Goal: Transaction & Acquisition: Purchase product/service

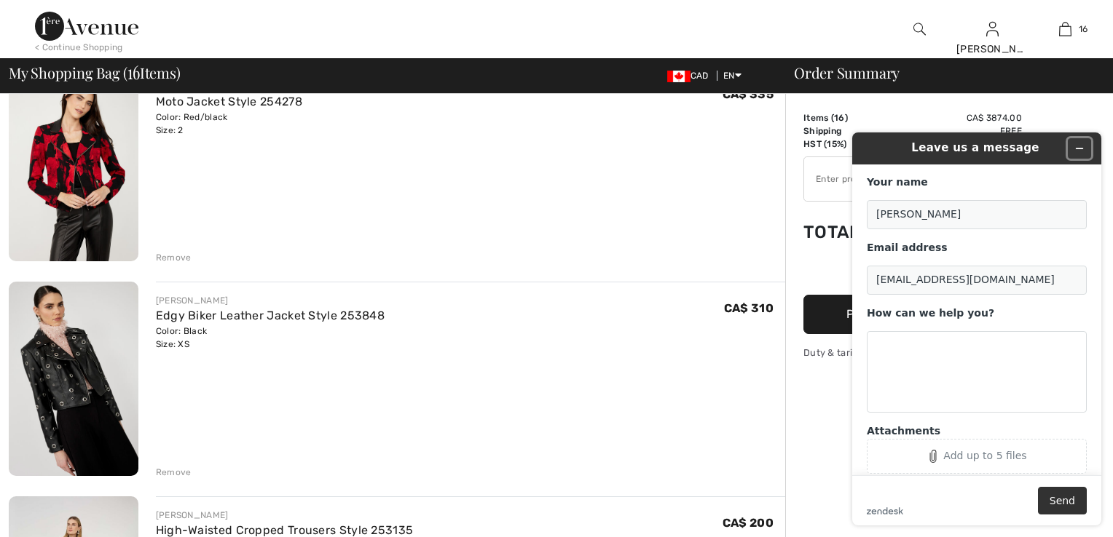
click at [1078, 151] on icon "Minimize widget" at bounding box center [1079, 148] width 10 height 10
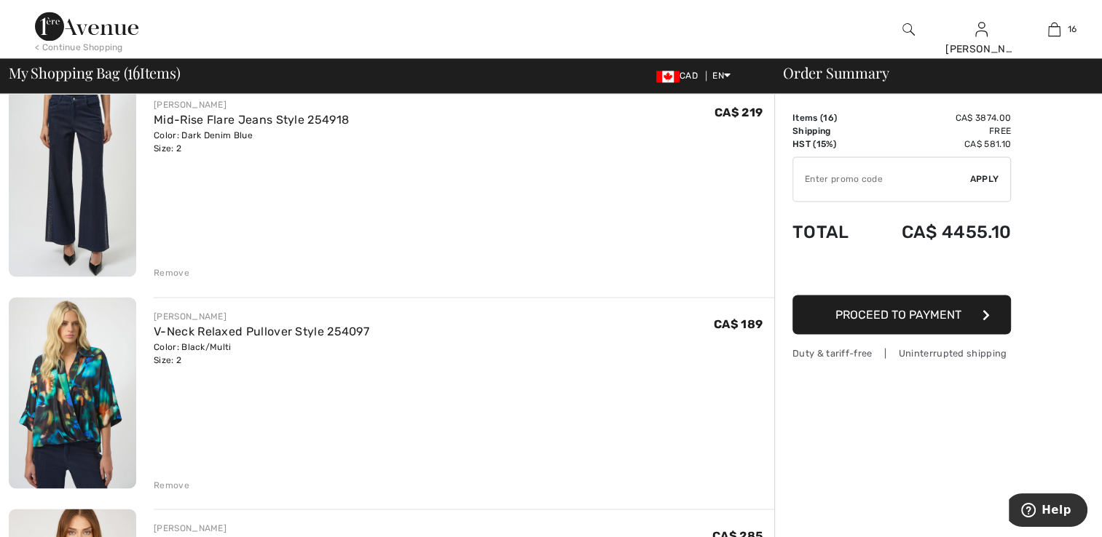
scroll to position [2548, 0]
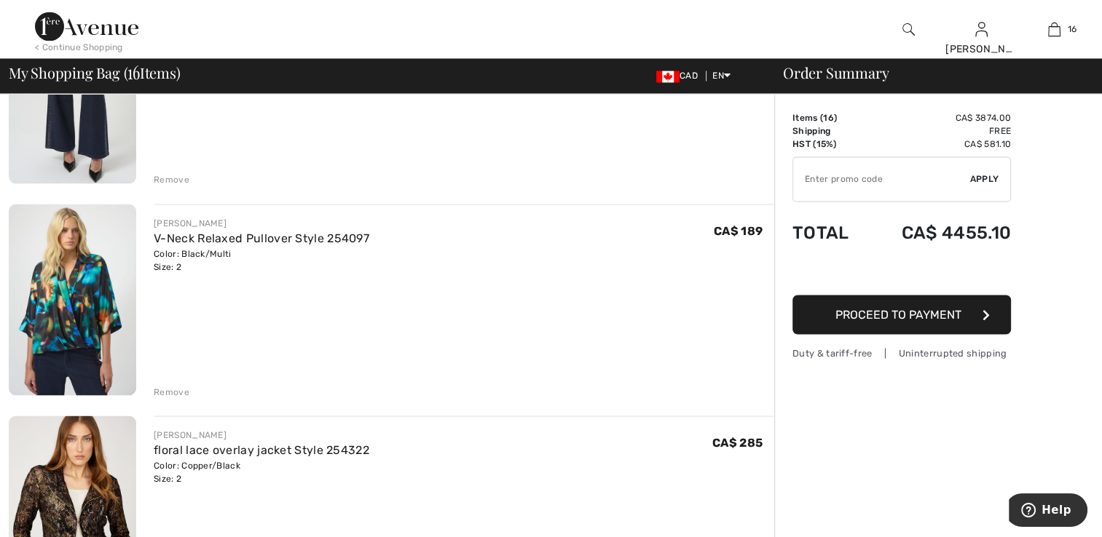
click at [173, 388] on div "Remove" at bounding box center [172, 391] width 36 height 13
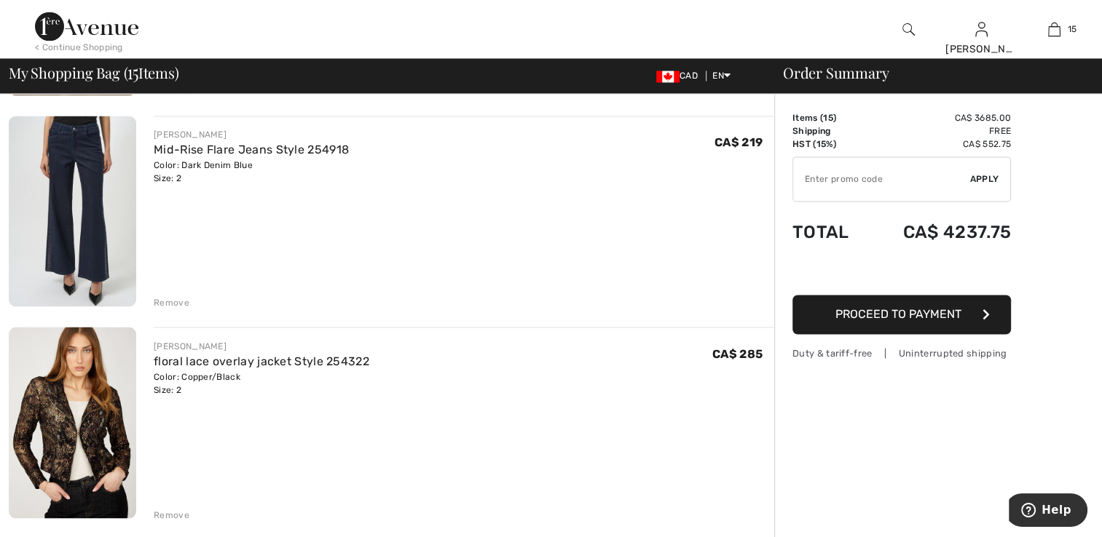
scroll to position [2330, 0]
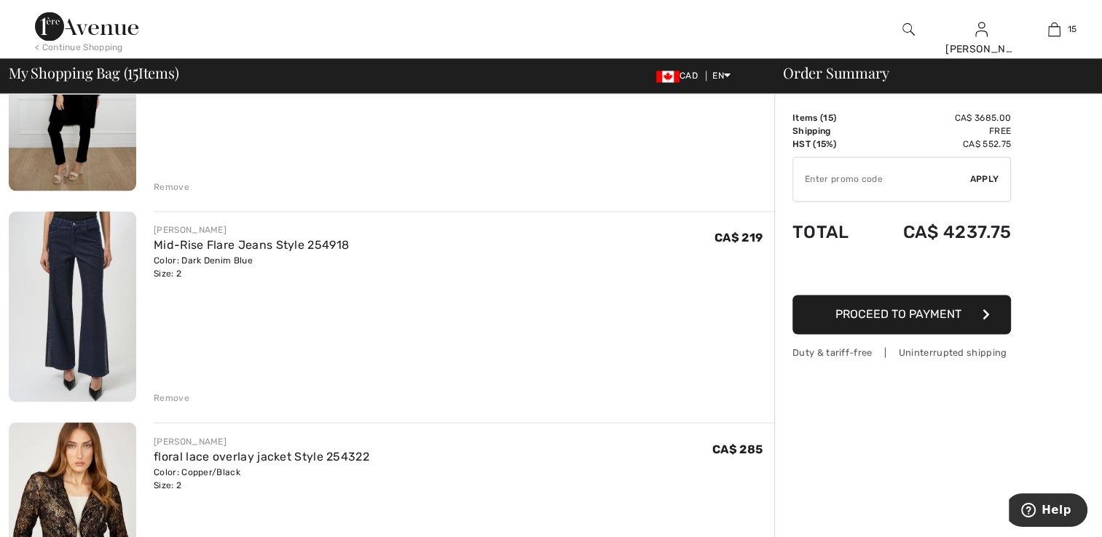
click at [82, 319] on img at bounding box center [72, 306] width 127 height 191
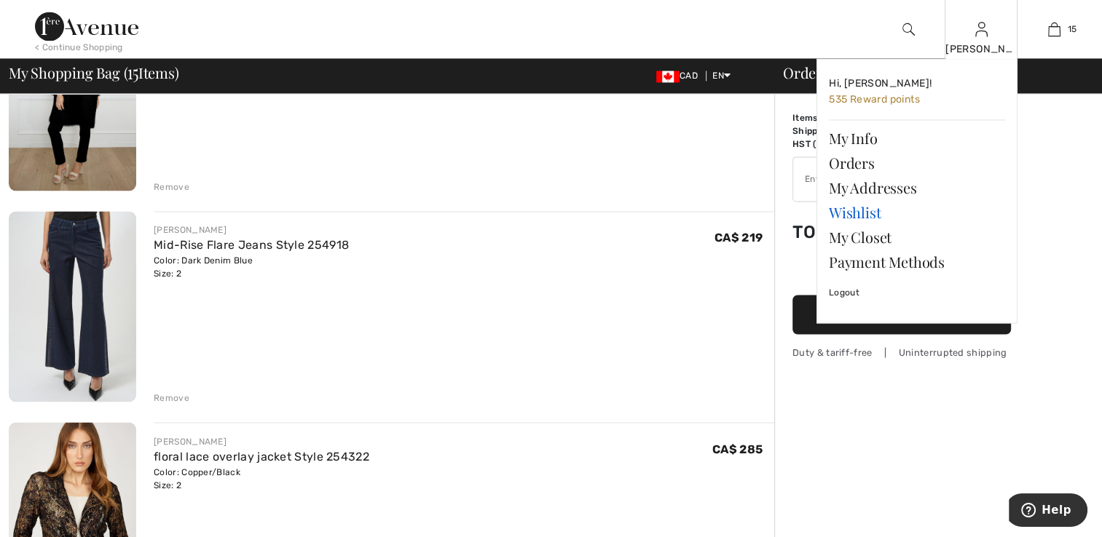
click at [861, 213] on link "Wishlist" at bounding box center [917, 212] width 176 height 25
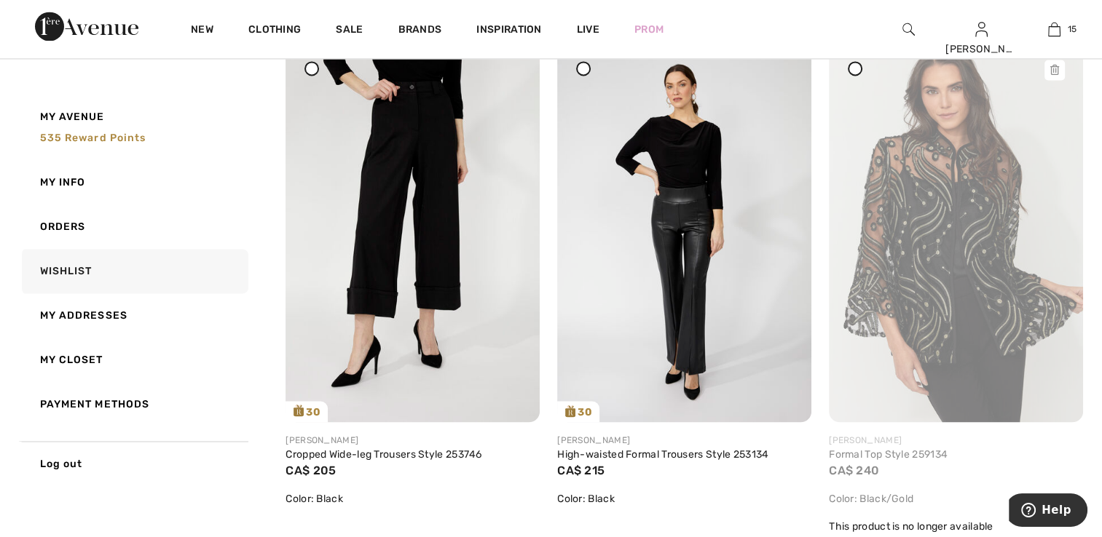
scroll to position [2257, 0]
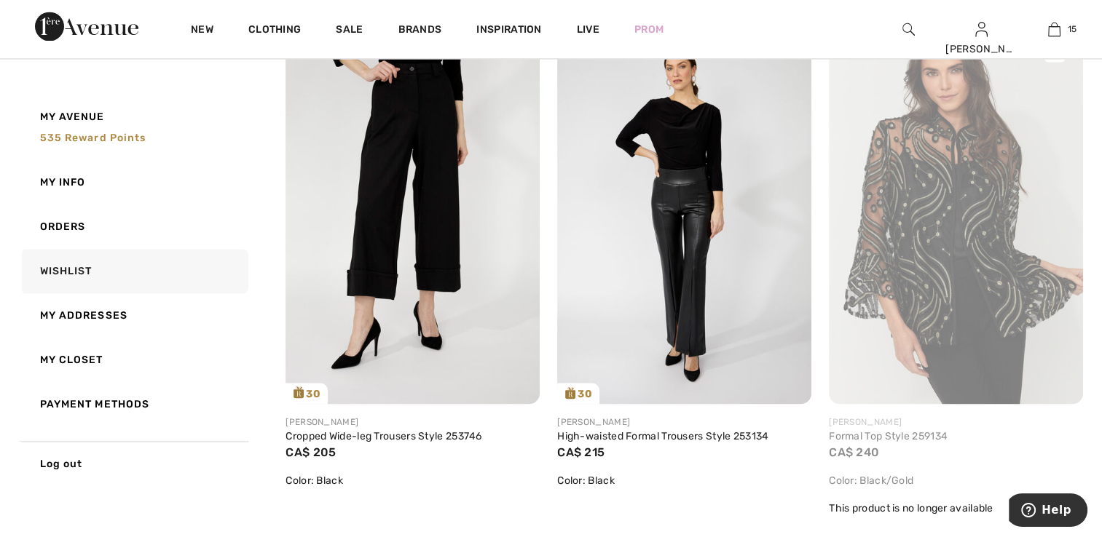
click at [936, 339] on img at bounding box center [956, 213] width 254 height 381
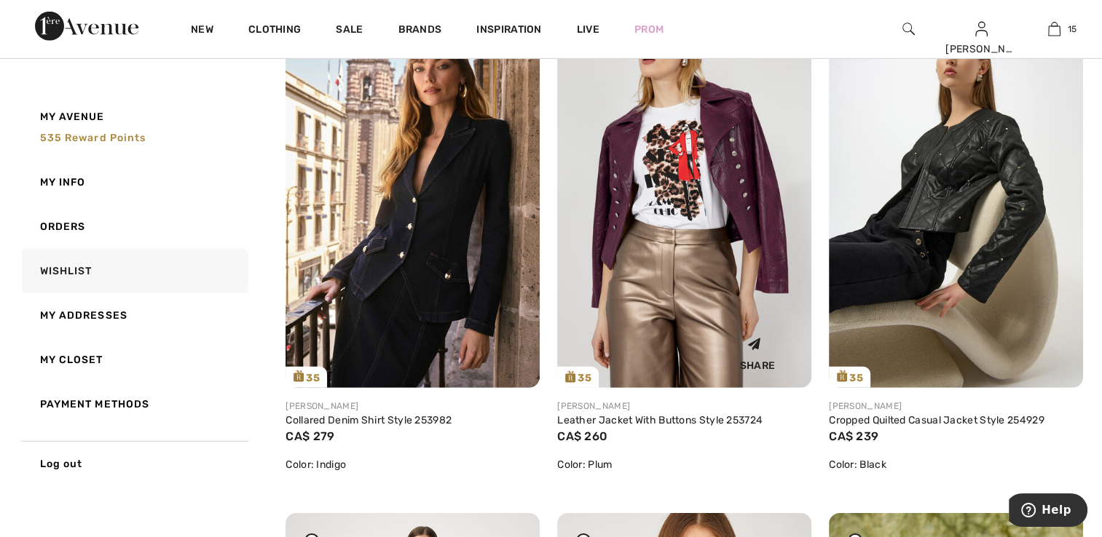
scroll to position [4368, 0]
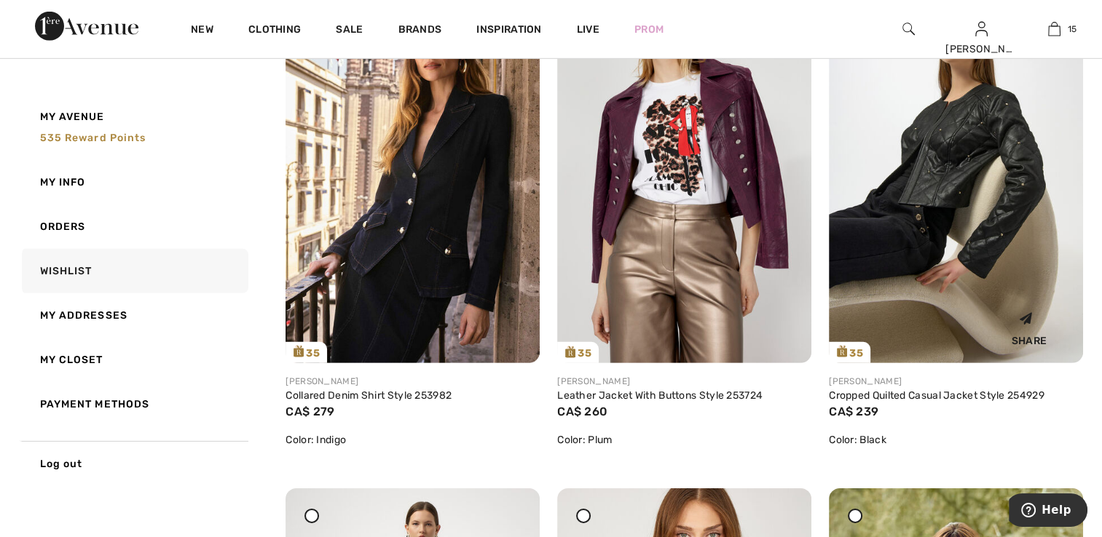
click at [874, 147] on img at bounding box center [956, 173] width 254 height 381
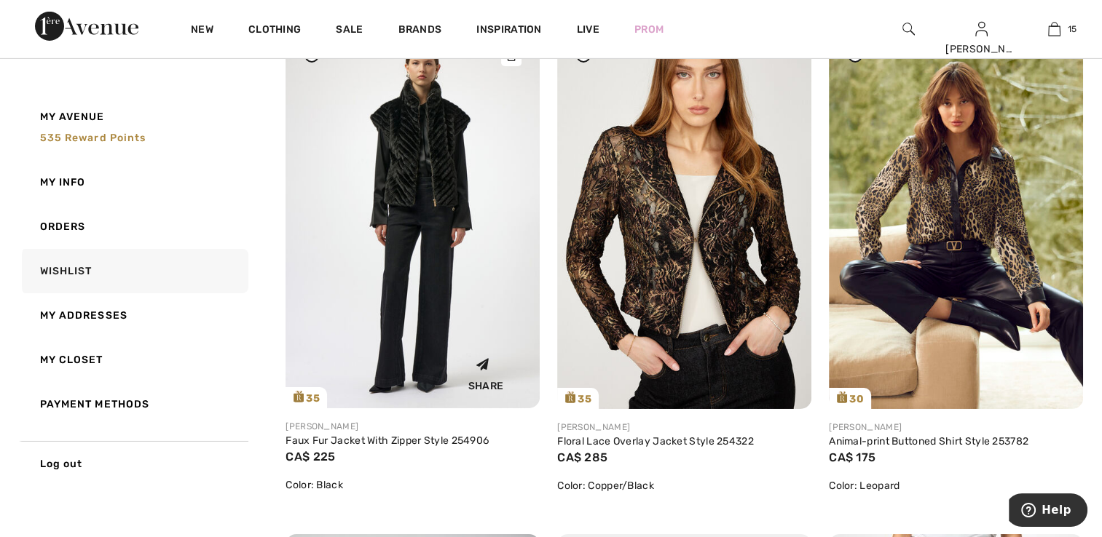
scroll to position [4805, 0]
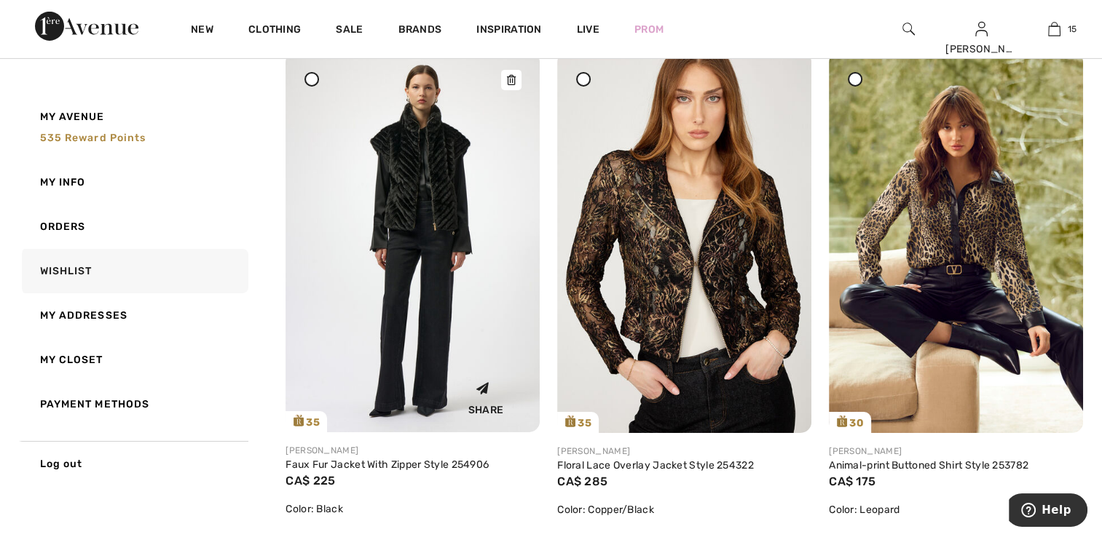
click at [450, 312] on img at bounding box center [412, 242] width 254 height 381
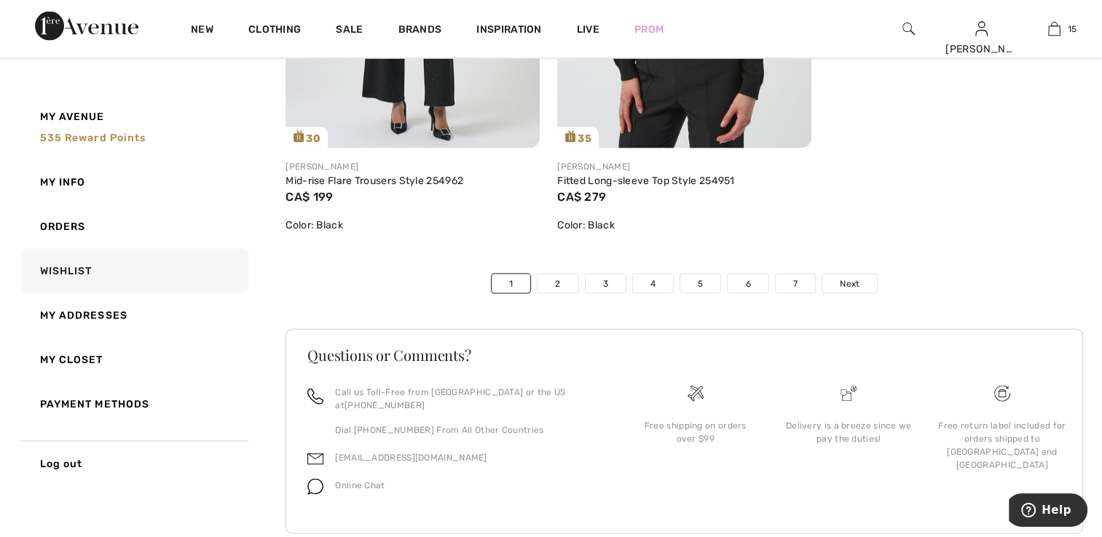
scroll to position [8652, 0]
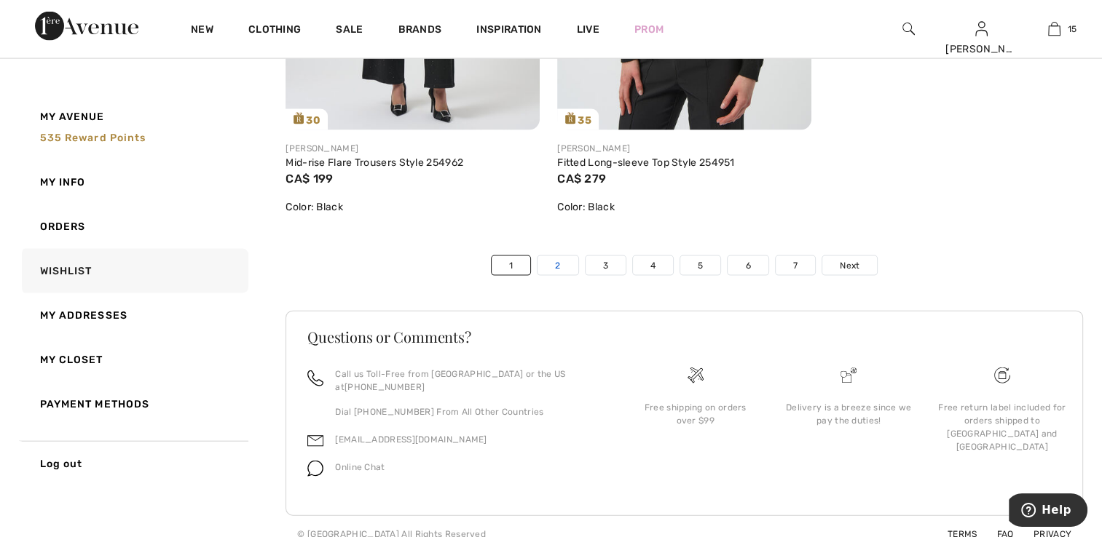
click at [563, 264] on link "2" at bounding box center [557, 265] width 40 height 19
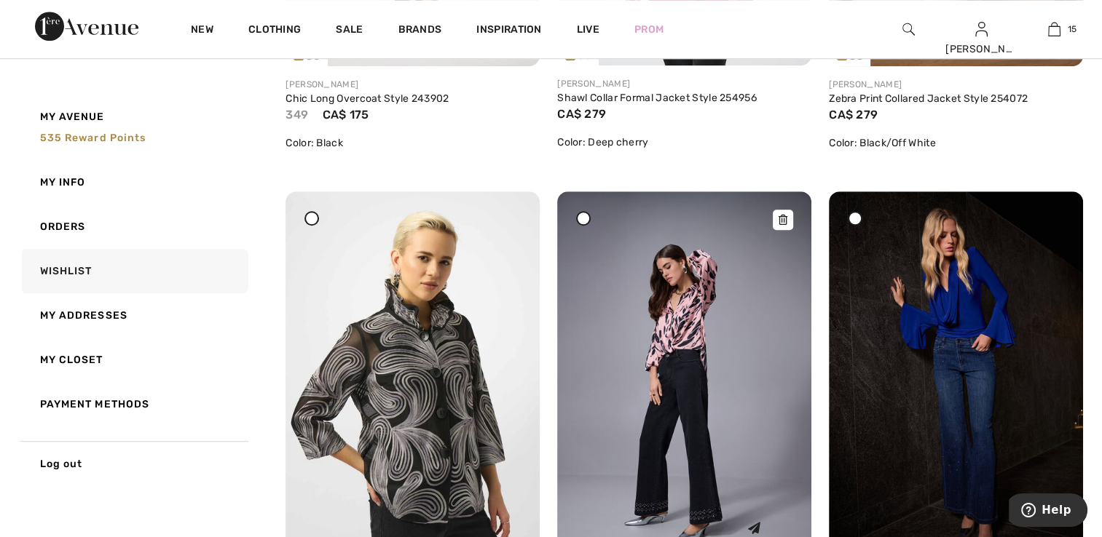
scroll to position [1165, 0]
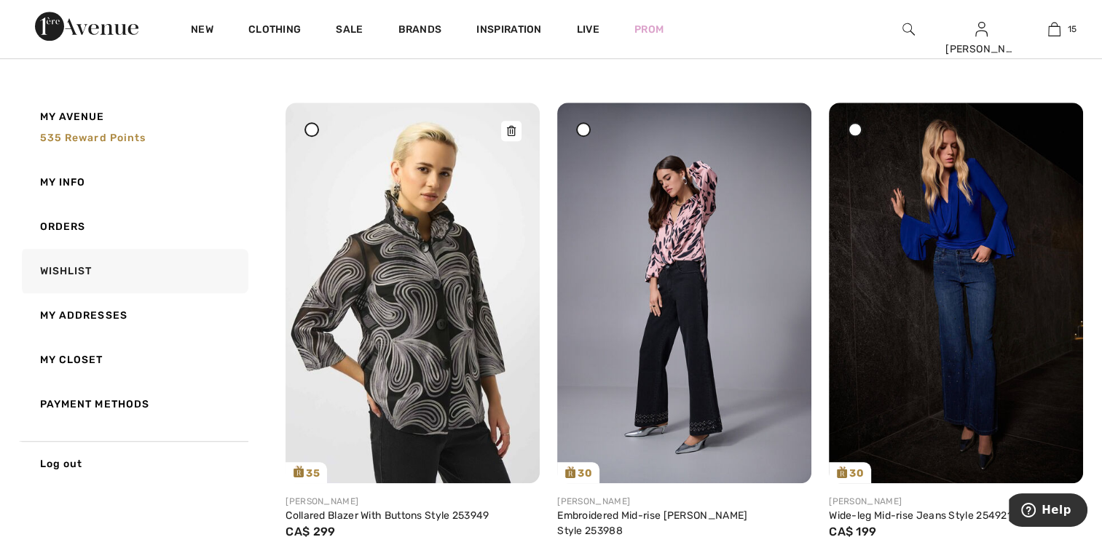
click at [473, 339] on img at bounding box center [412, 293] width 254 height 381
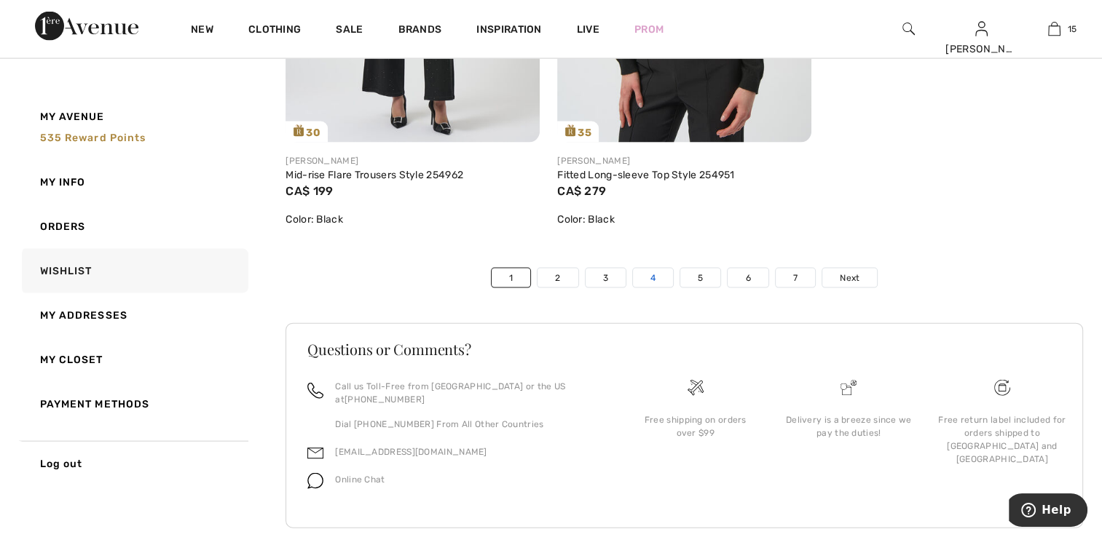
scroll to position [8652, 0]
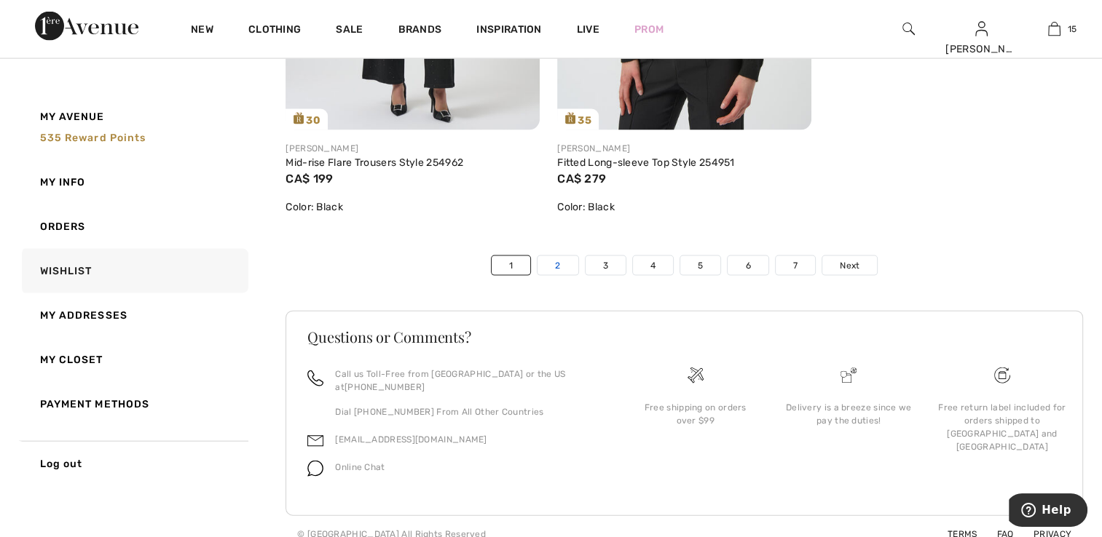
click at [556, 258] on link "2" at bounding box center [557, 265] width 40 height 19
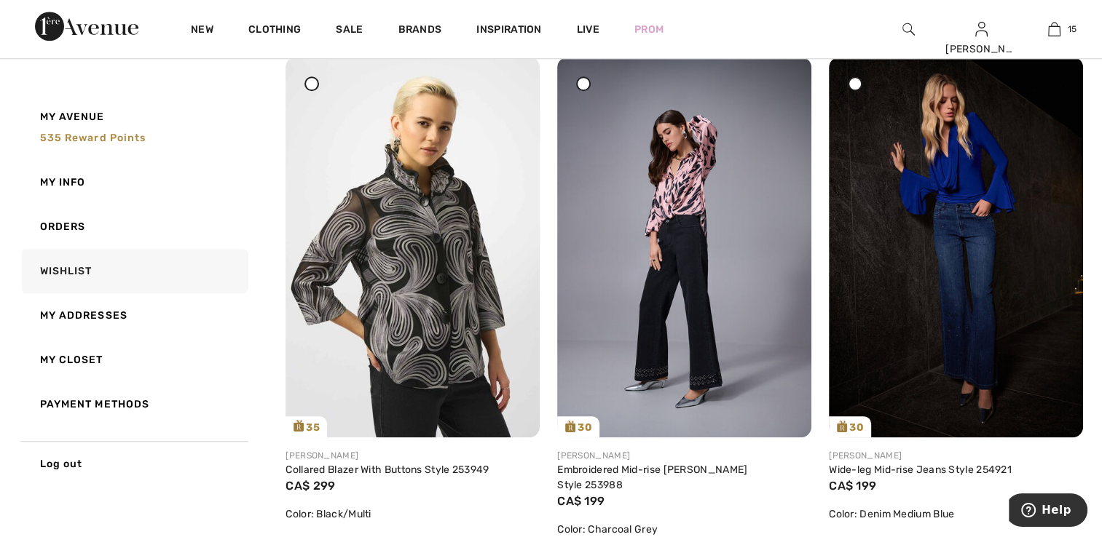
scroll to position [1232, 0]
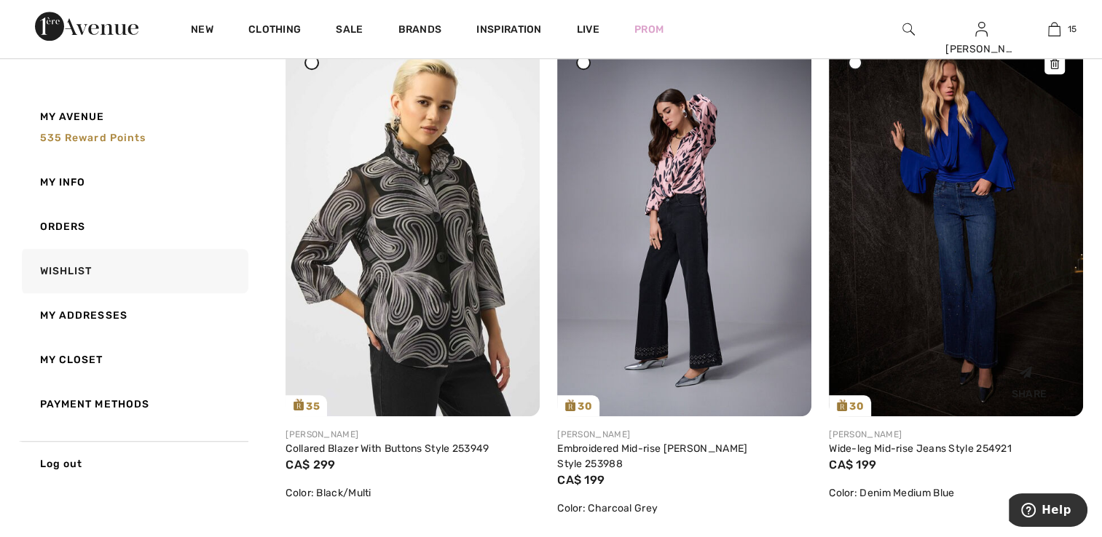
click at [959, 224] on img at bounding box center [956, 226] width 254 height 381
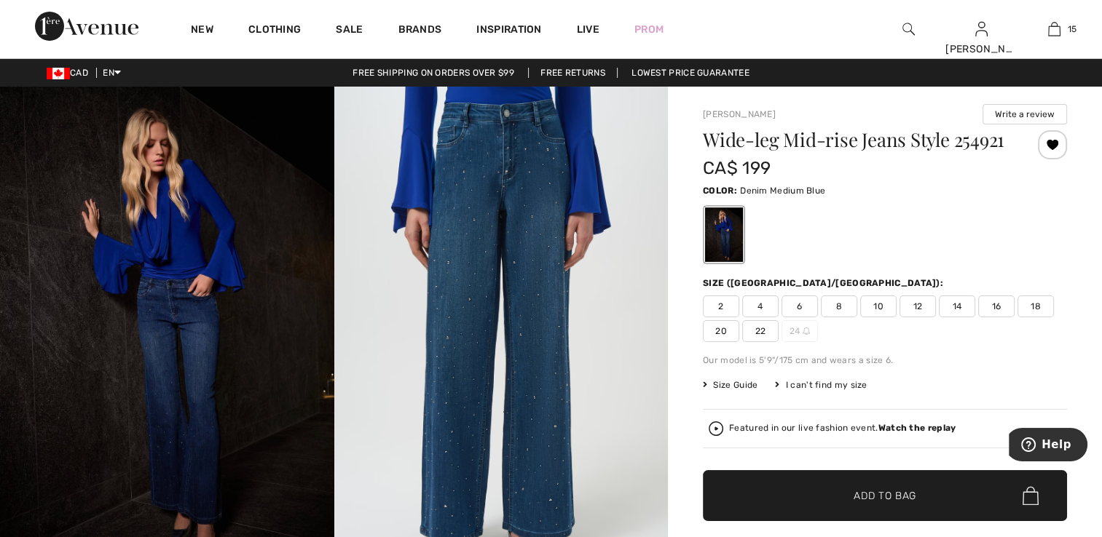
click at [721, 302] on span "2" at bounding box center [721, 307] width 36 height 22
click at [851, 489] on span "✔ Added to Bag" at bounding box center [862, 496] width 89 height 15
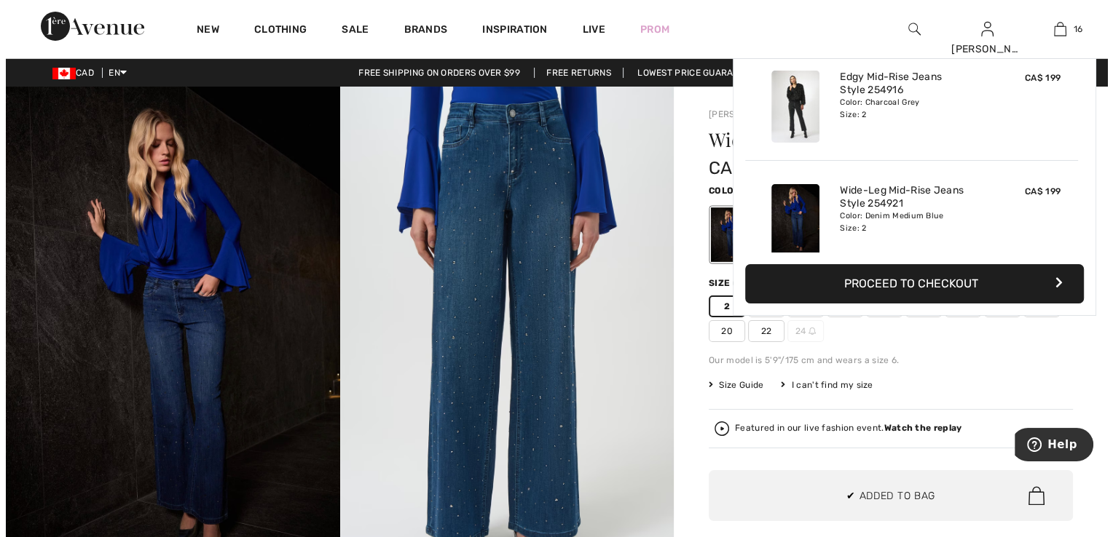
scroll to position [1632, 0]
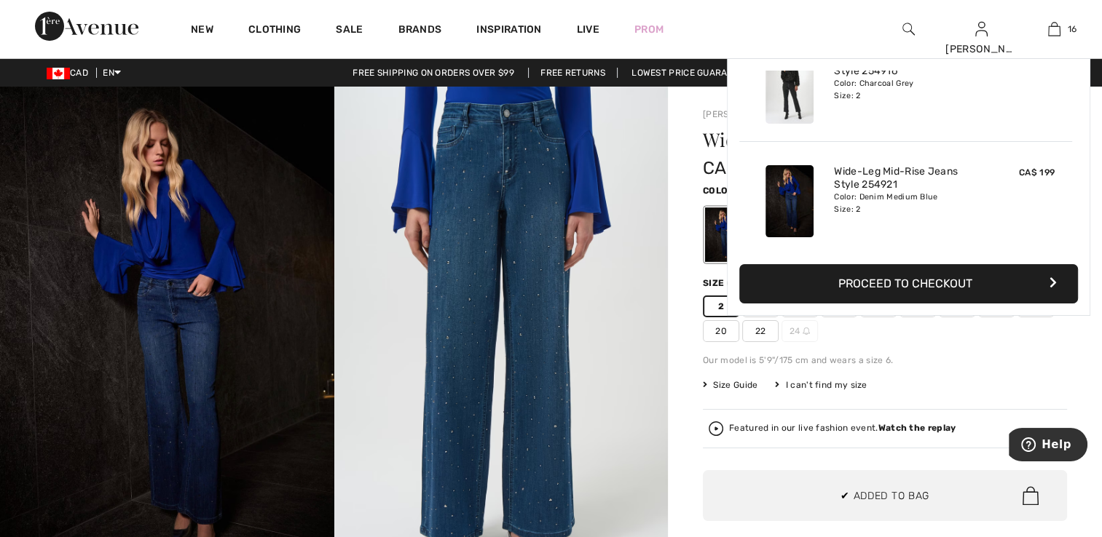
click at [926, 424] on strong "Watch the replay" at bounding box center [917, 428] width 78 height 10
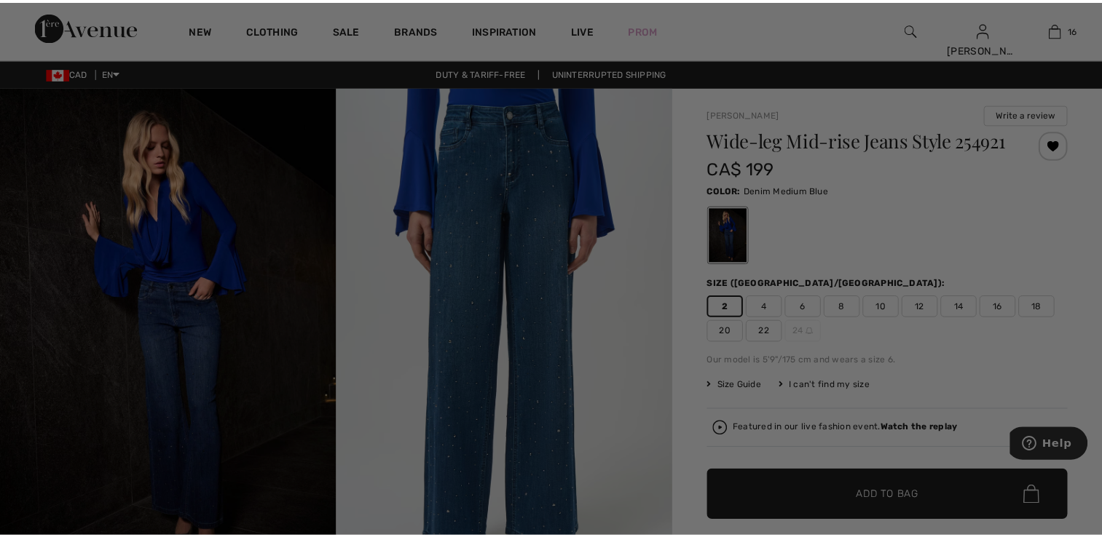
scroll to position [0, 0]
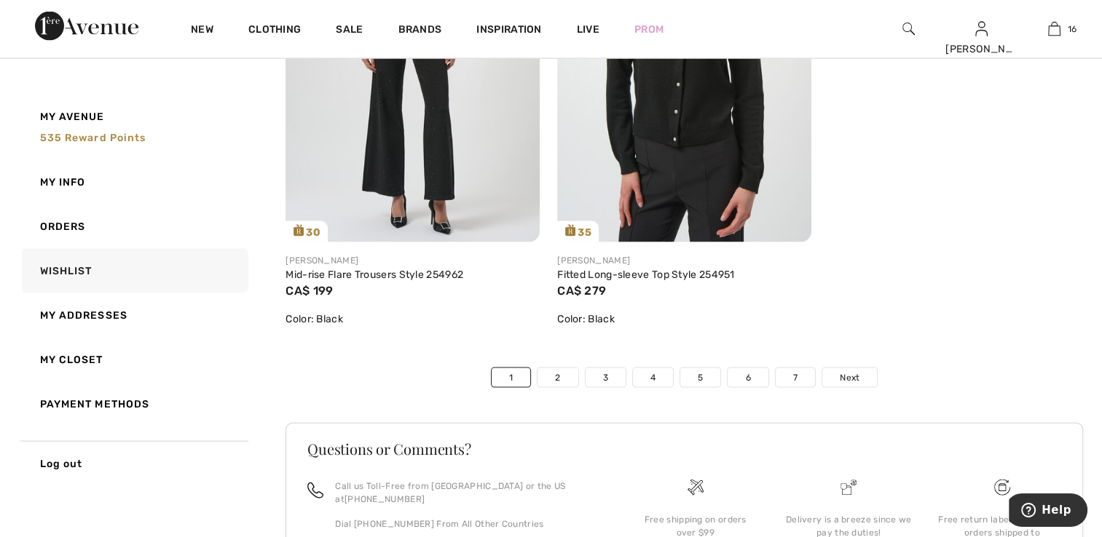
scroll to position [8652, 0]
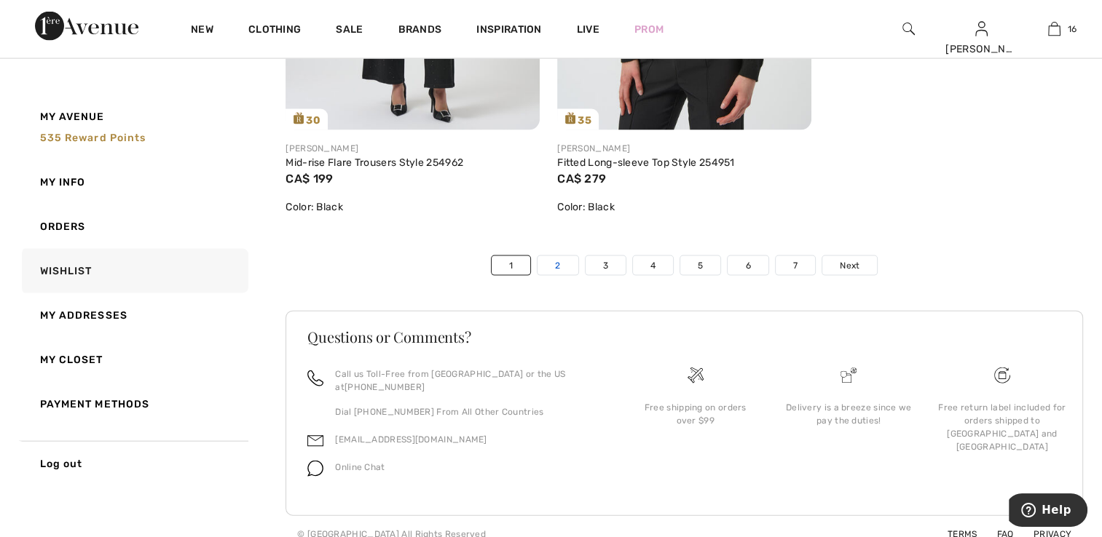
click at [559, 259] on link "2" at bounding box center [557, 265] width 40 height 19
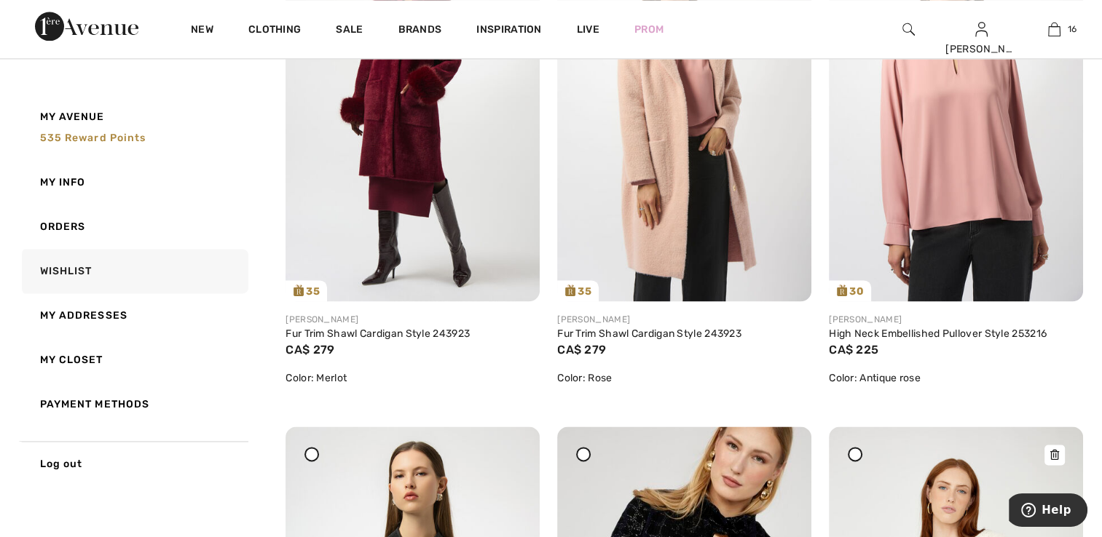
scroll to position [7521, 0]
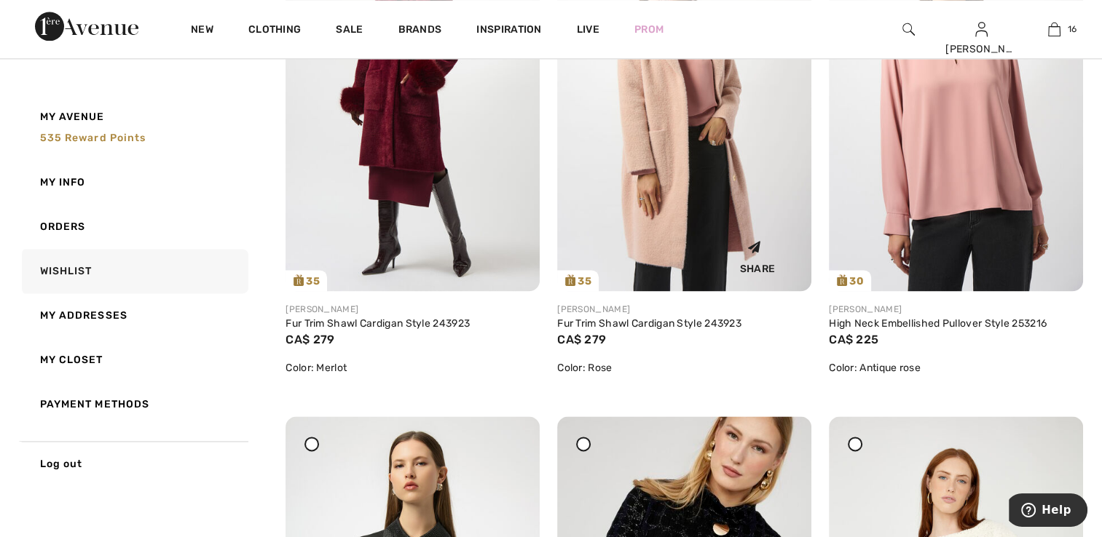
click at [695, 205] on img at bounding box center [684, 101] width 254 height 381
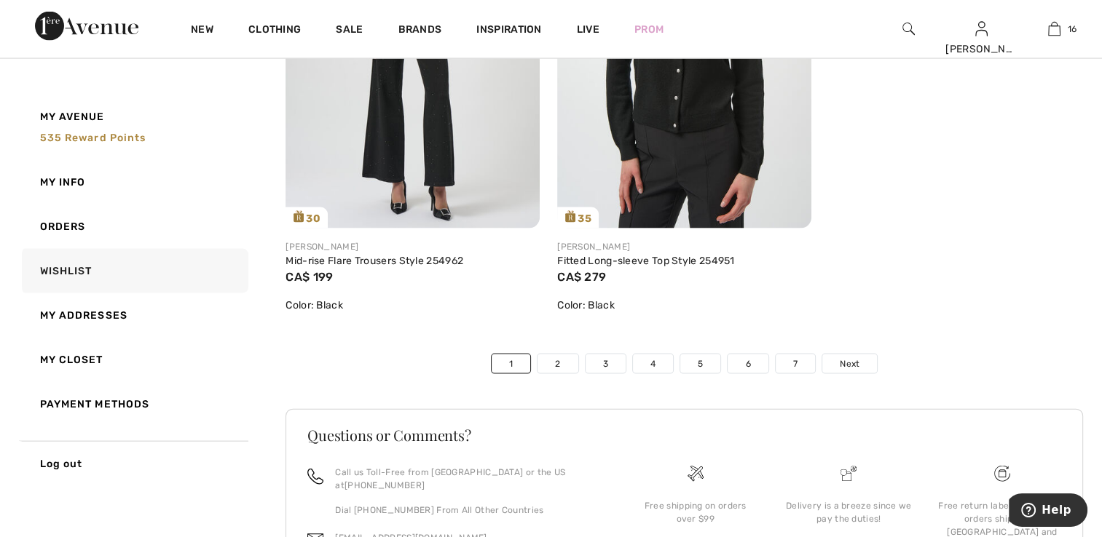
scroll to position [8652, 0]
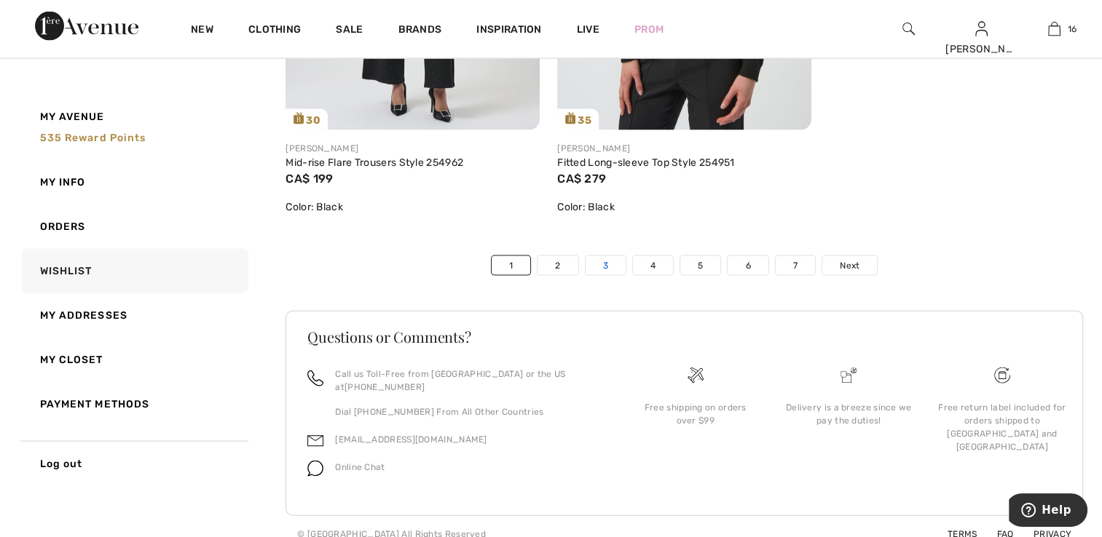
click at [600, 265] on link "3" at bounding box center [605, 265] width 40 height 19
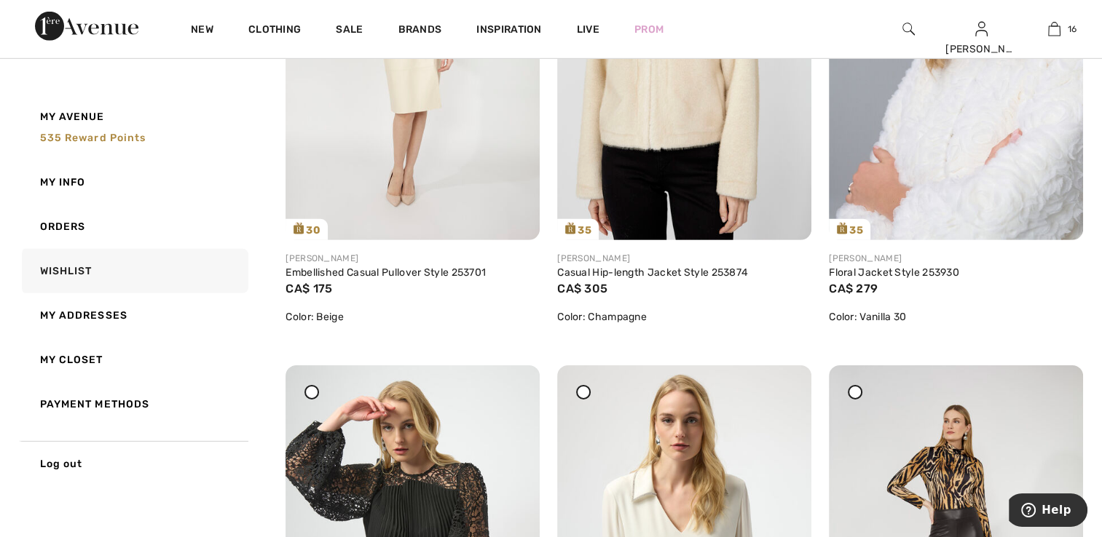
scroll to position [4473, 0]
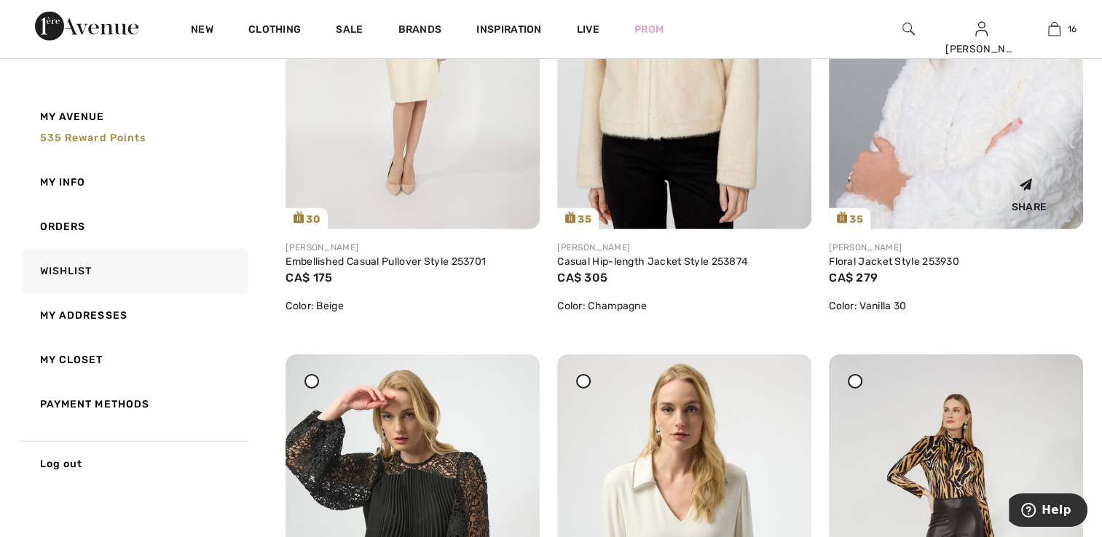
click at [954, 179] on img at bounding box center [956, 38] width 254 height 381
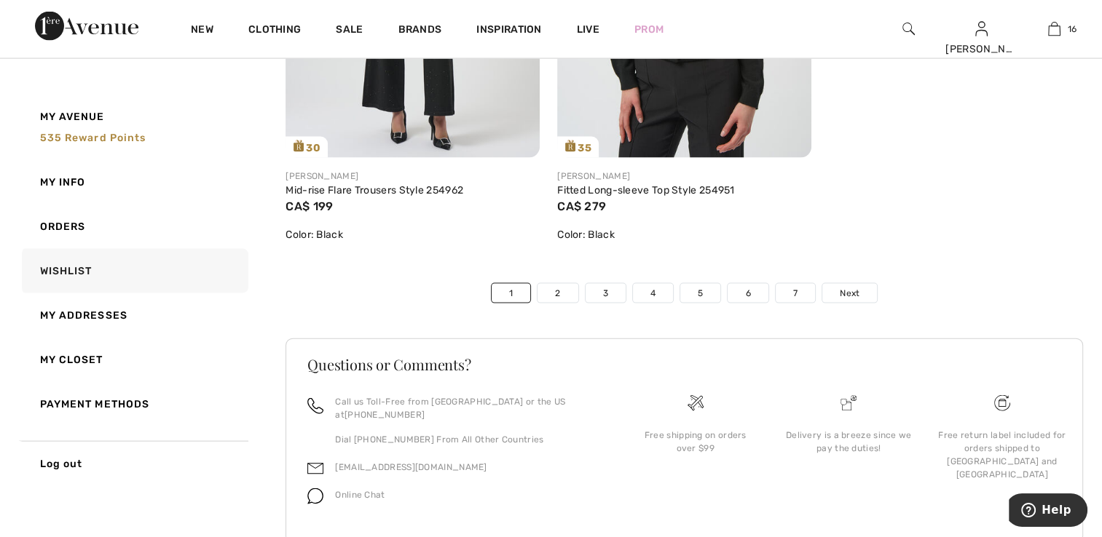
scroll to position [8652, 0]
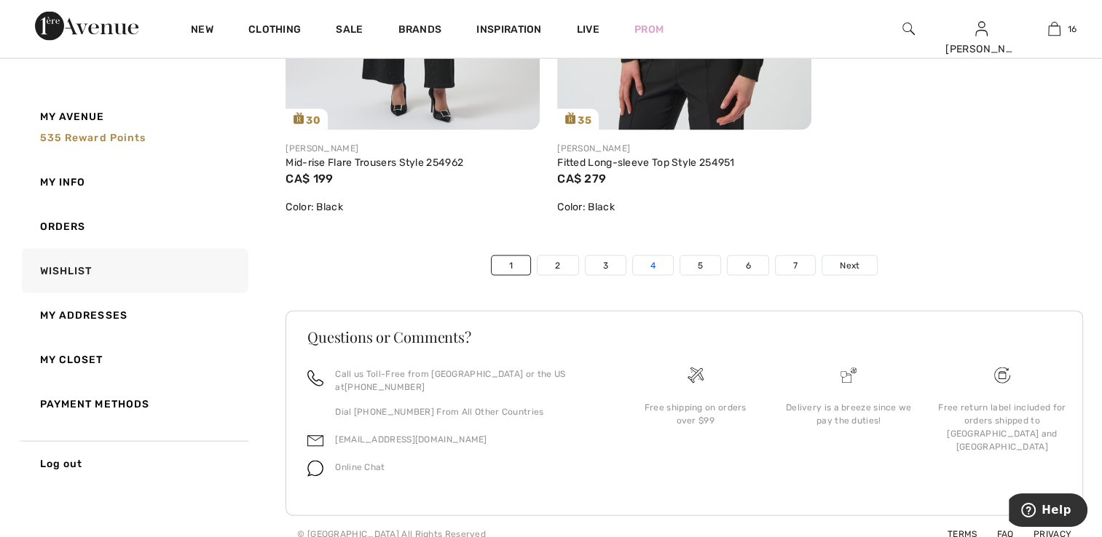
click at [663, 261] on link "4" at bounding box center [653, 265] width 40 height 19
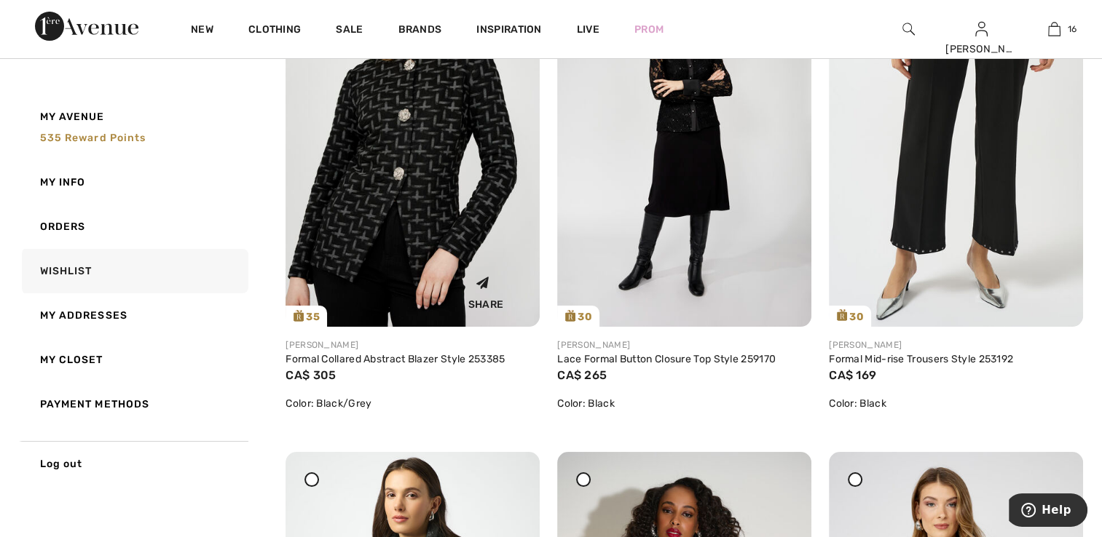
scroll to position [5388, 0]
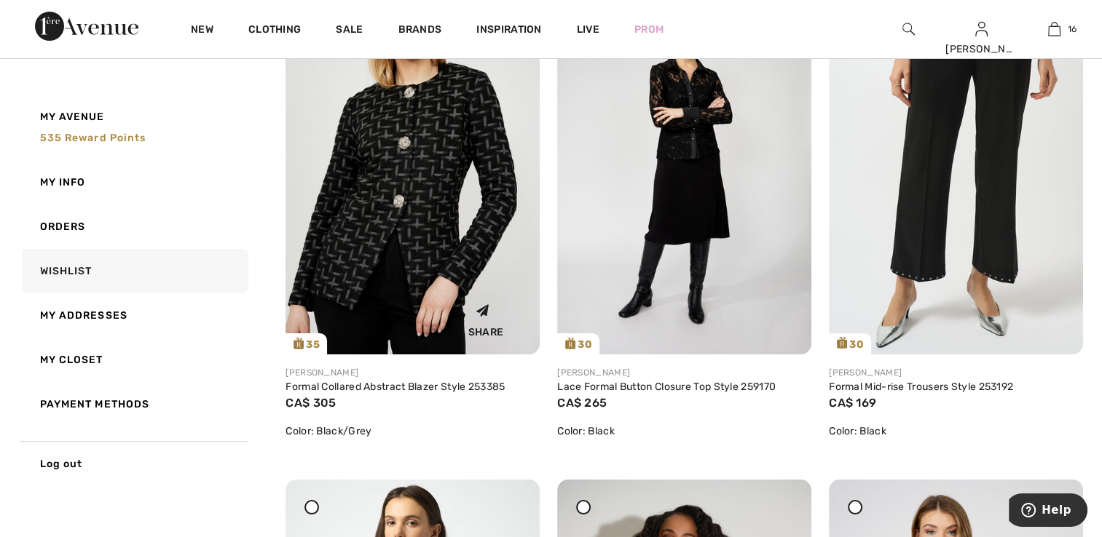
click at [446, 221] on img at bounding box center [412, 164] width 254 height 381
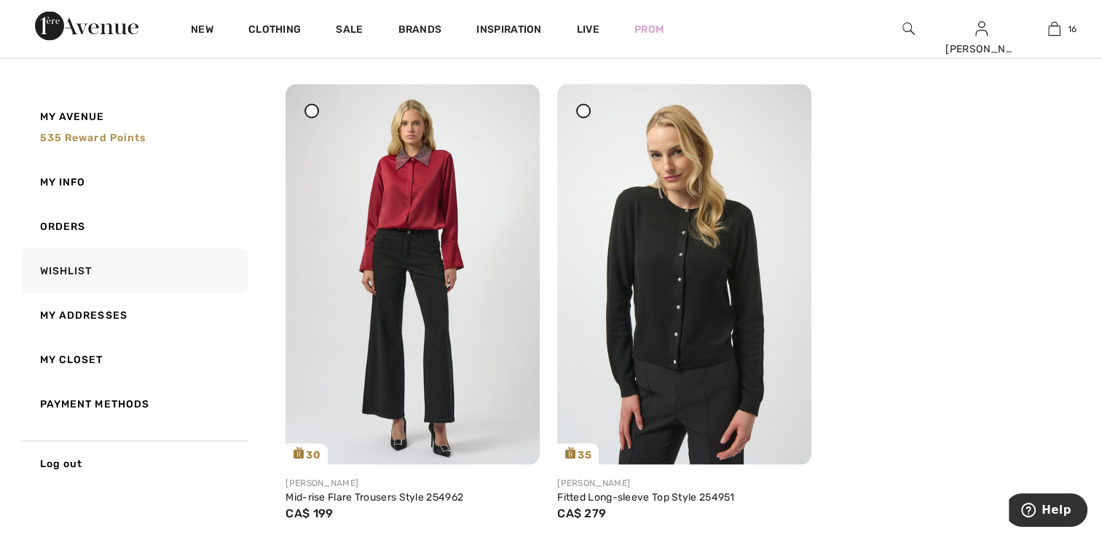
scroll to position [8594, 0]
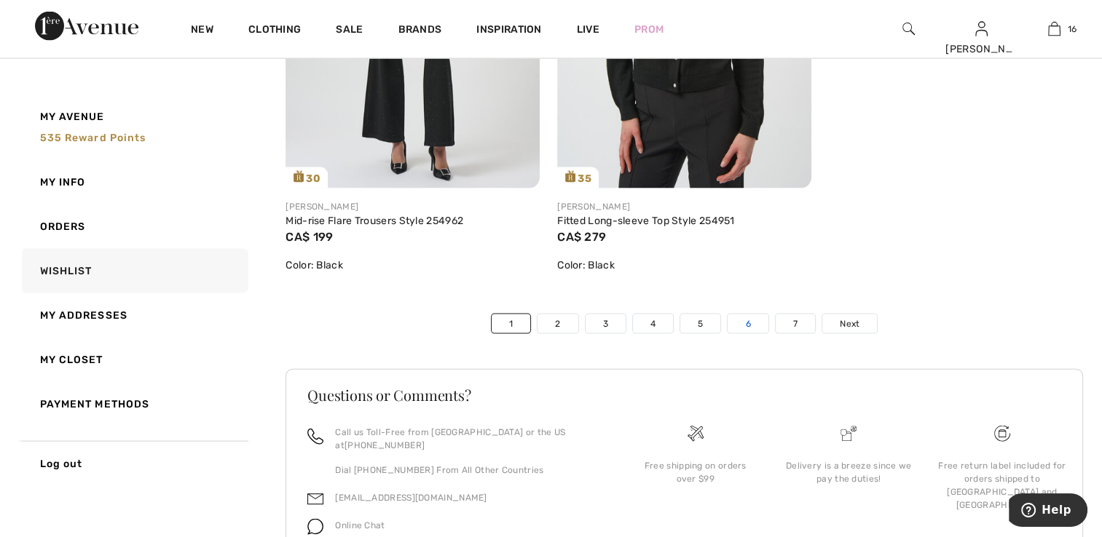
click at [738, 319] on link "6" at bounding box center [747, 324] width 40 height 19
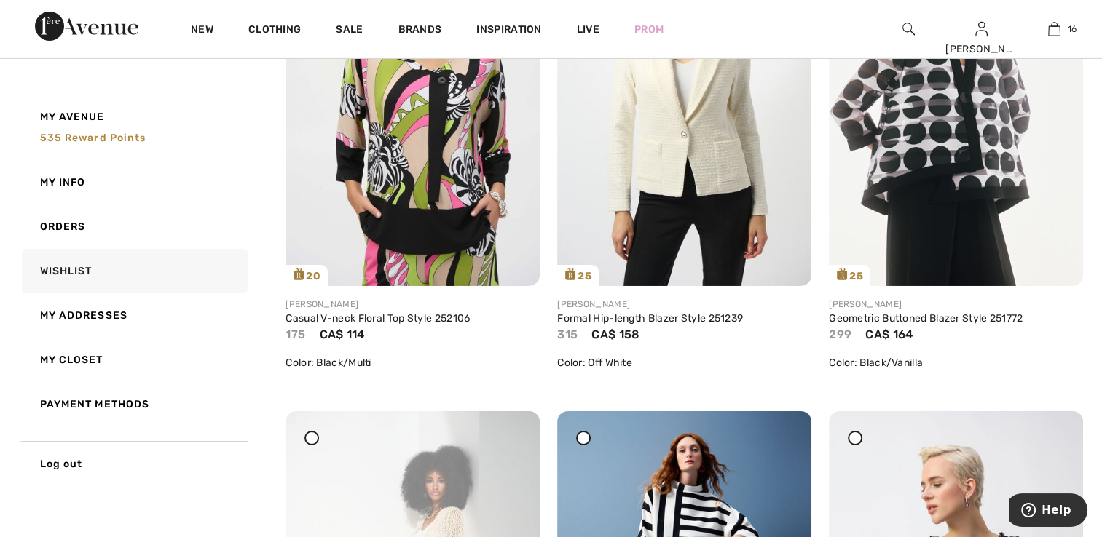
scroll to position [4928, 0]
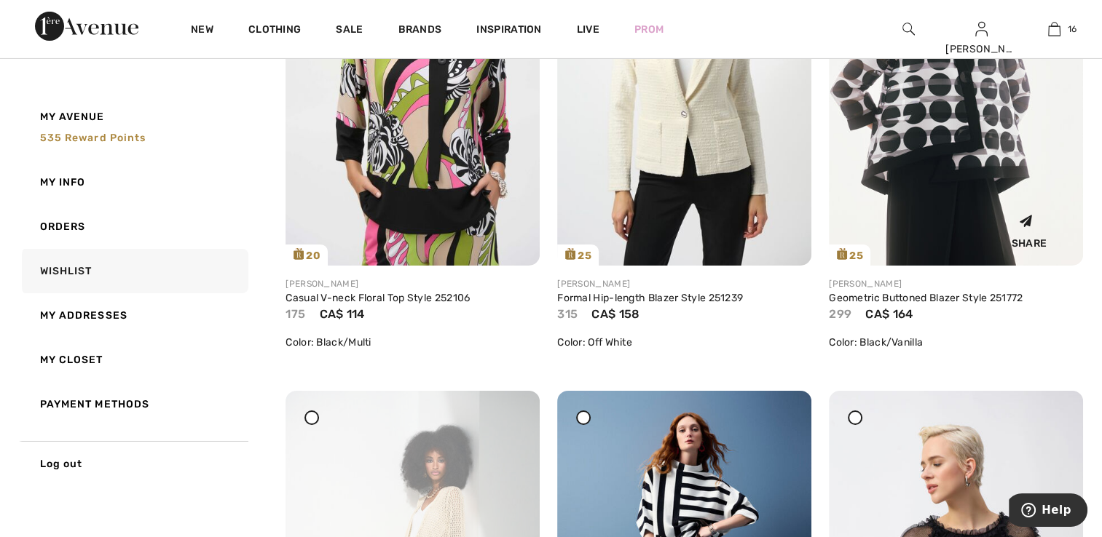
click at [969, 112] on img at bounding box center [956, 75] width 254 height 381
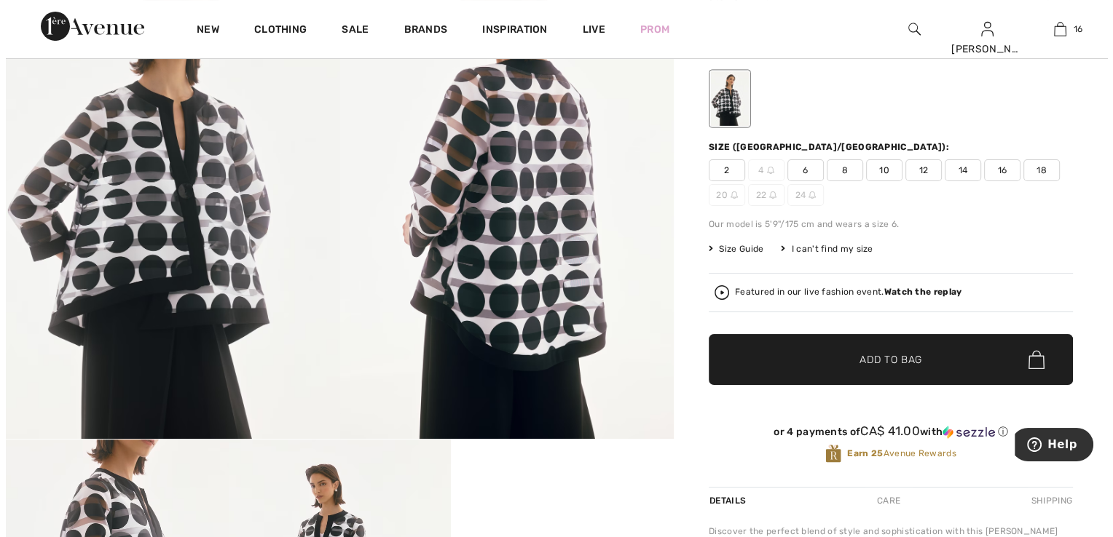
scroll to position [146, 0]
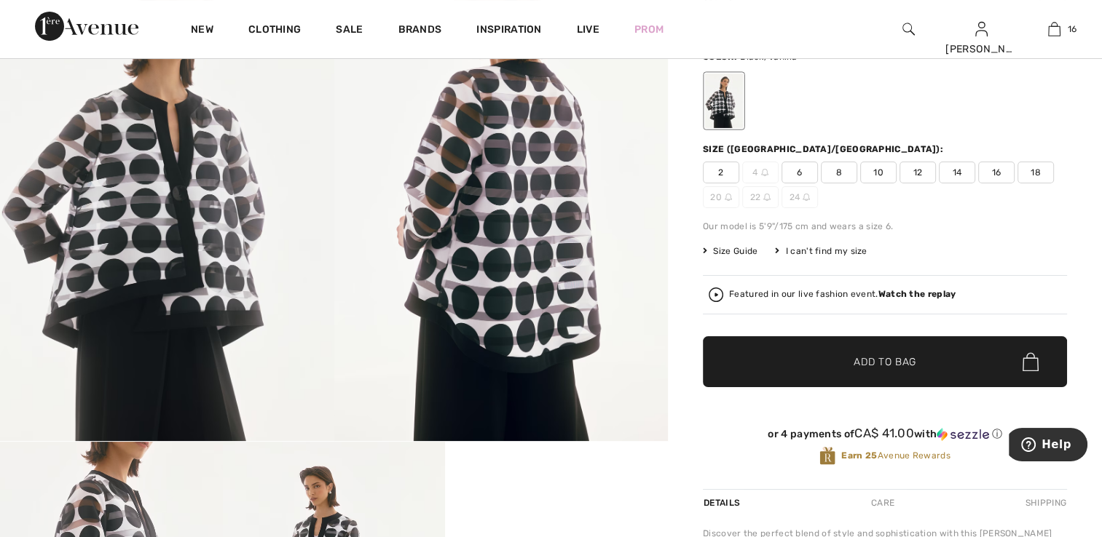
click at [920, 296] on strong "Watch the replay" at bounding box center [917, 294] width 78 height 10
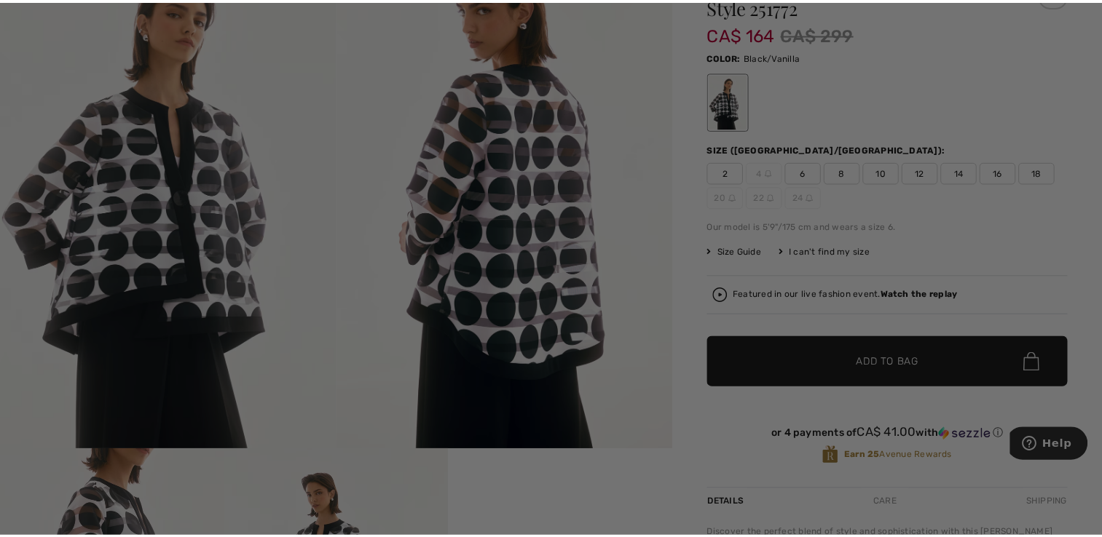
scroll to position [0, 0]
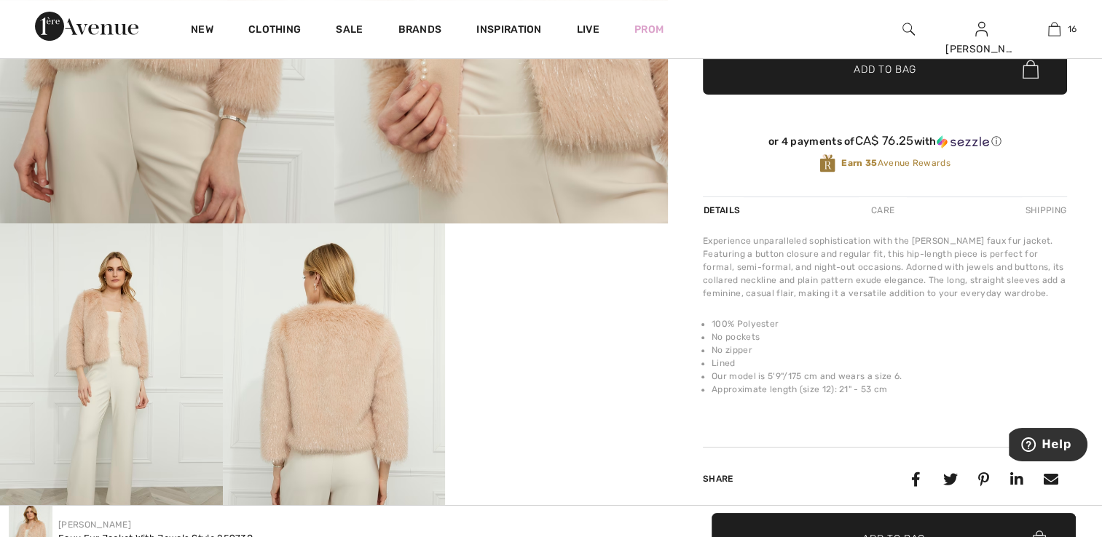
scroll to position [470, 0]
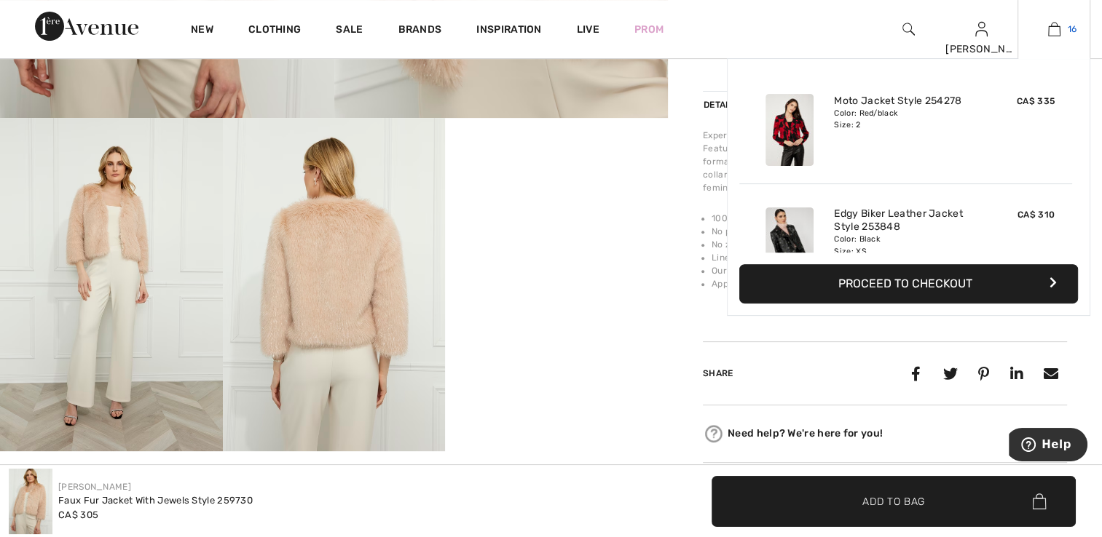
click at [1054, 30] on img at bounding box center [1054, 28] width 12 height 17
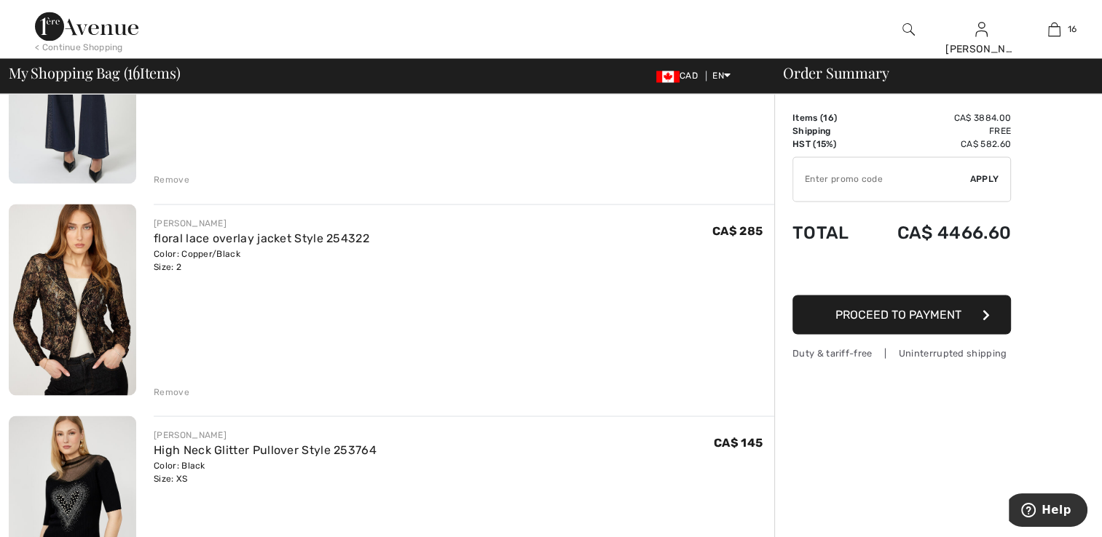
scroll to position [2548, 0]
click at [95, 312] on img at bounding box center [72, 299] width 127 height 191
